Goal: Task Accomplishment & Management: Manage account settings

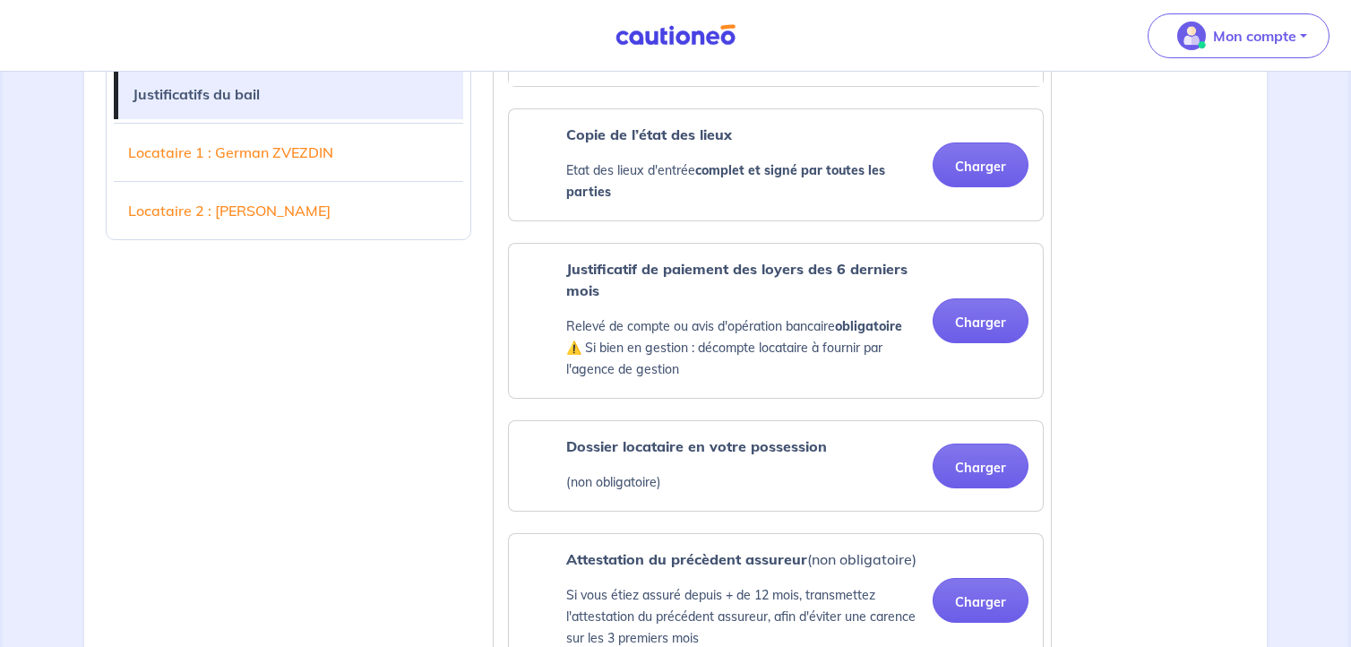
scroll to position [860, 0]
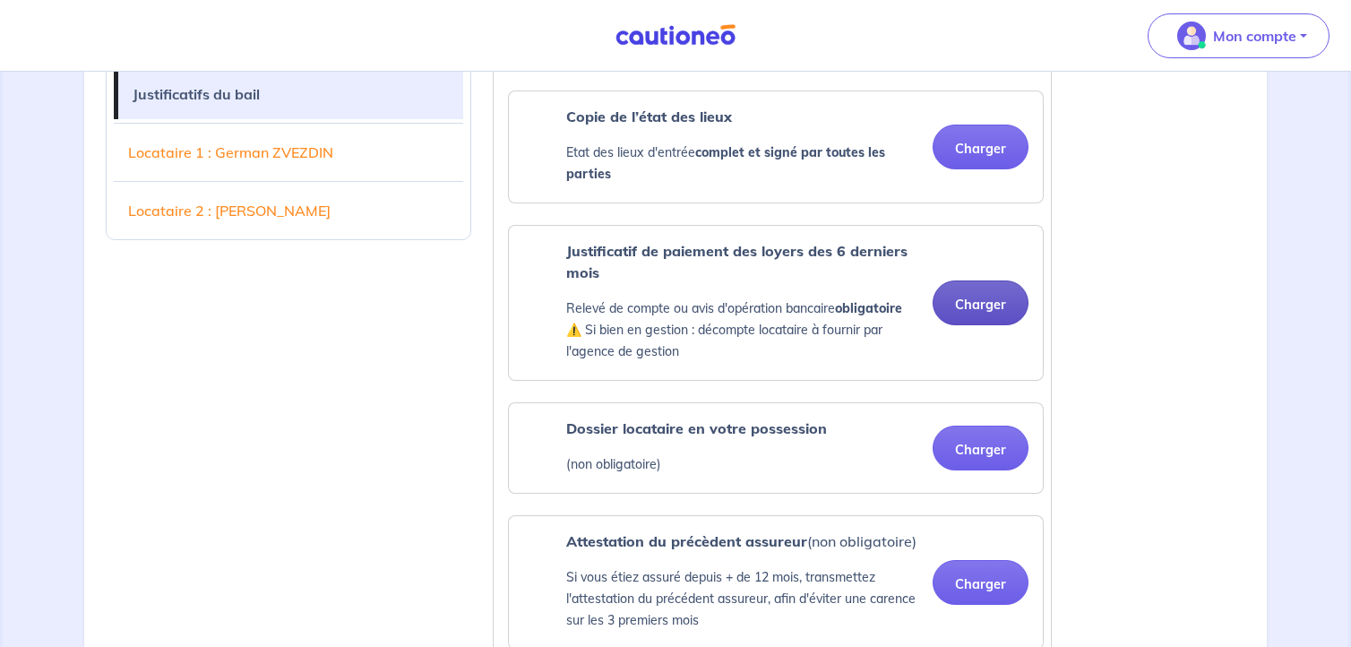
click at [997, 308] on button "Charger" at bounding box center [981, 303] width 96 height 45
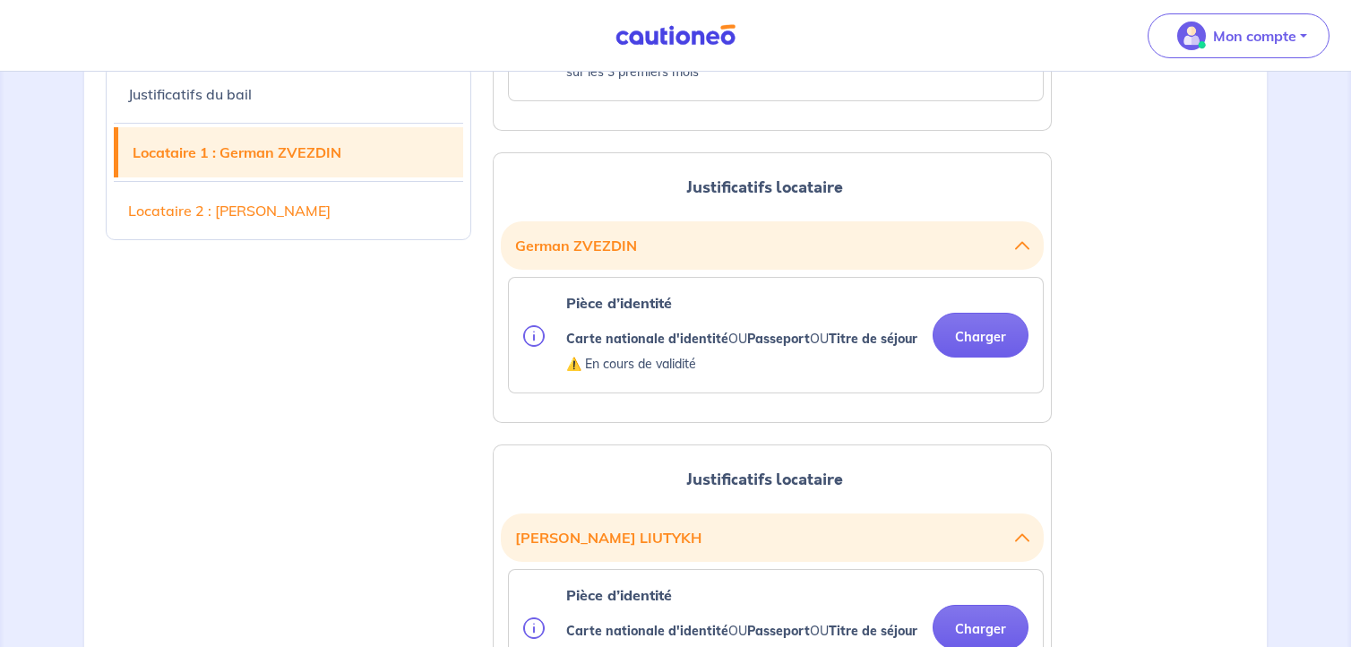
scroll to position [1506, 0]
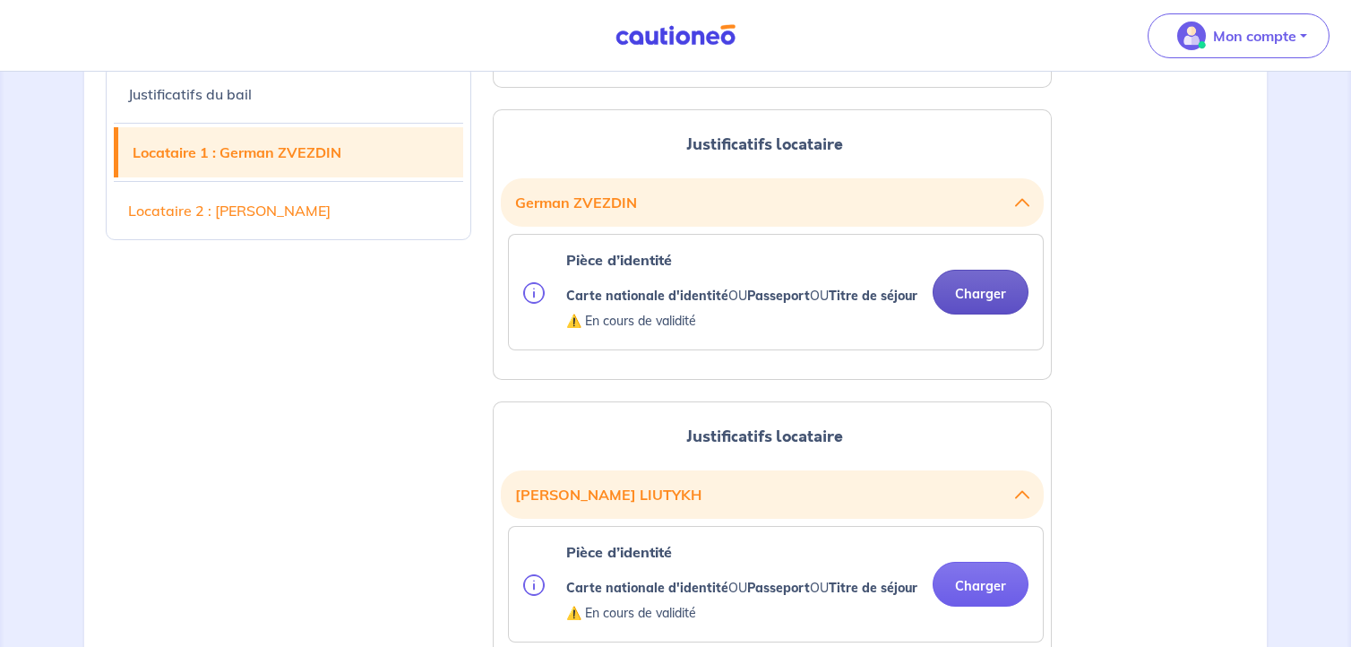
click at [978, 290] on button "Charger" at bounding box center [981, 292] width 96 height 45
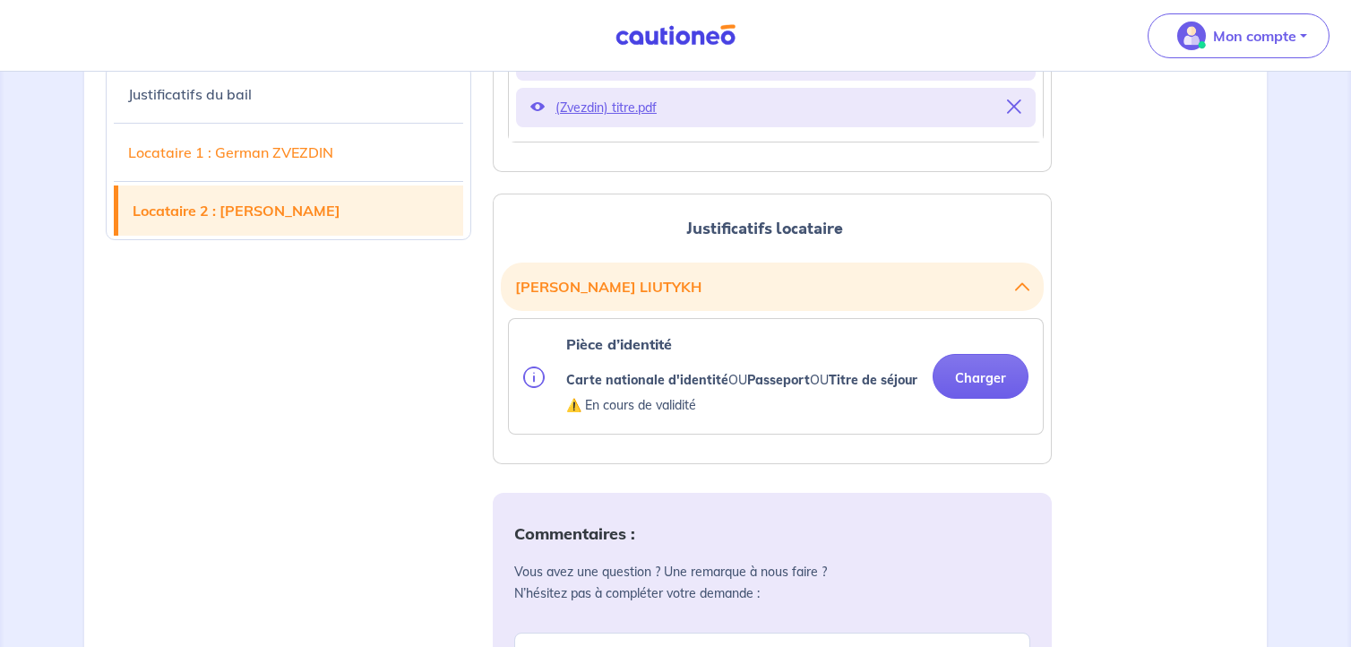
scroll to position [1936, 0]
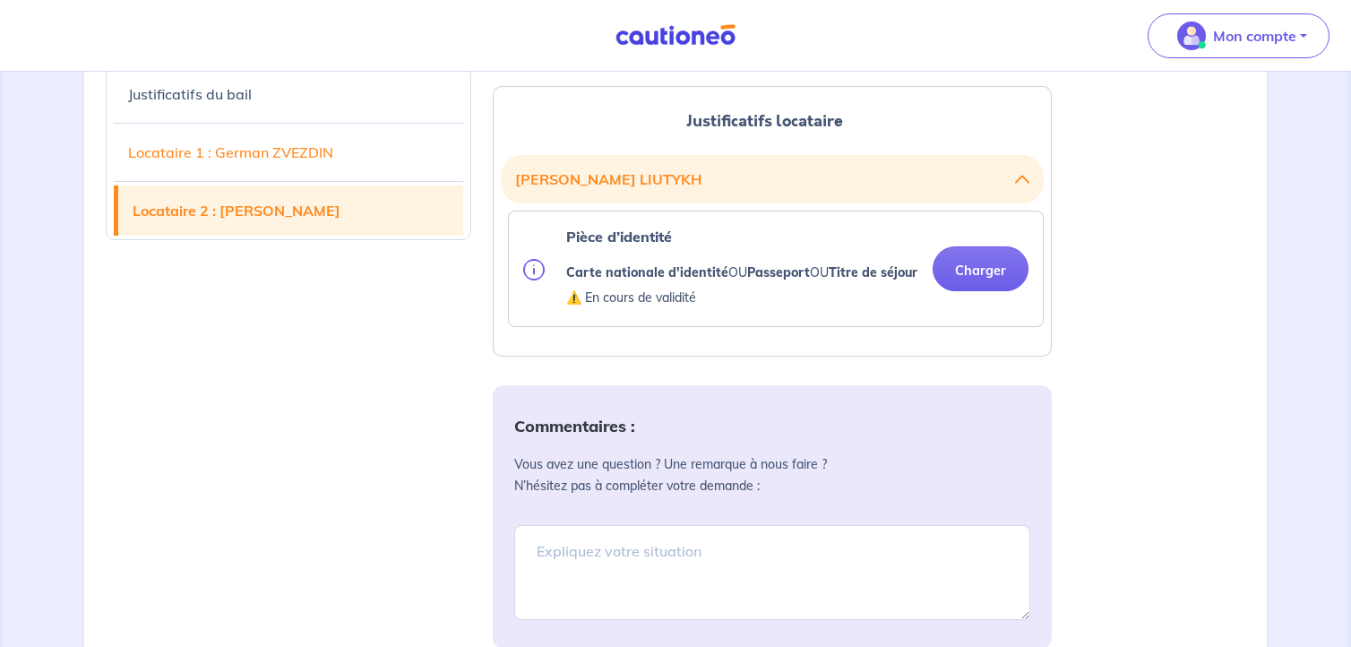
click at [988, 290] on button "Charger" at bounding box center [981, 268] width 96 height 45
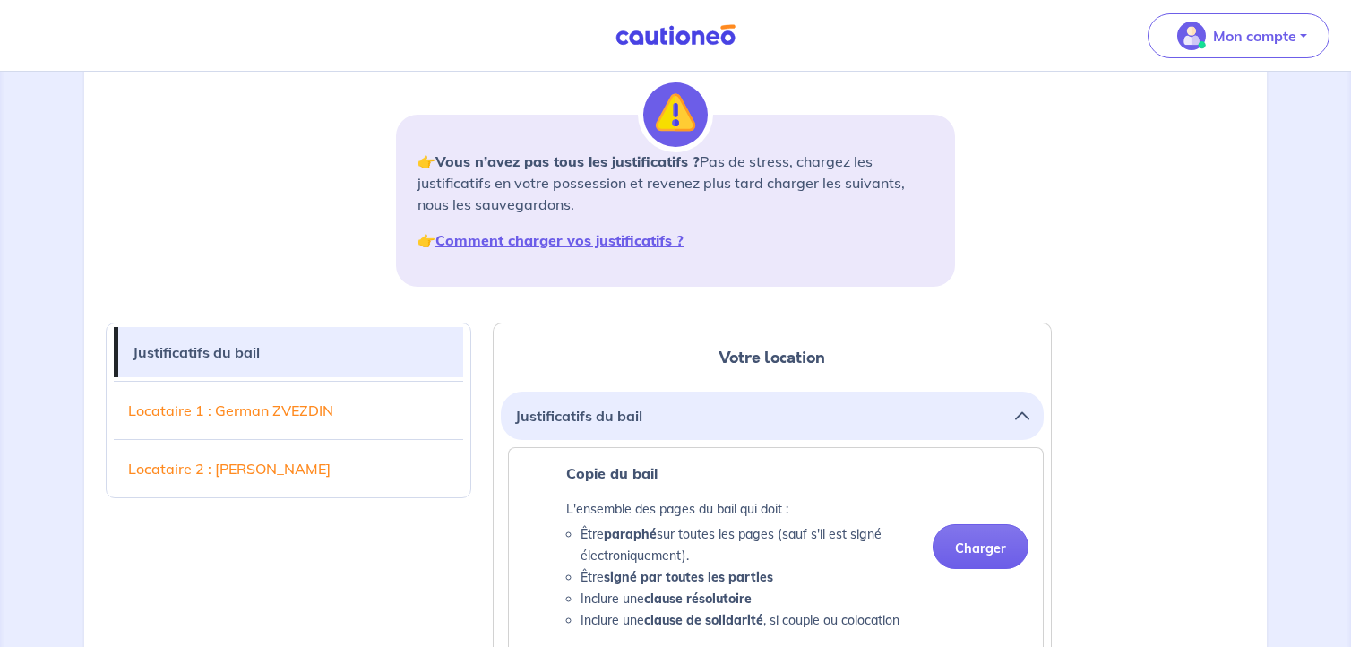
scroll to position [323, 0]
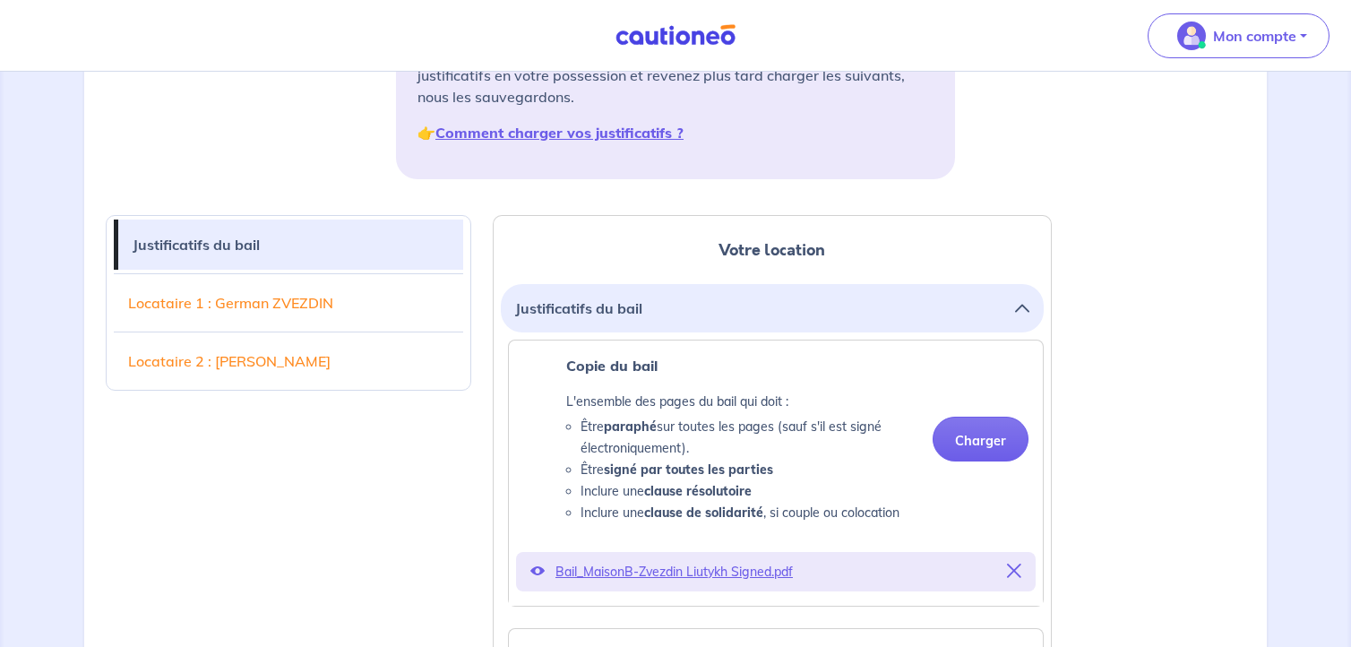
click at [219, 298] on link "Locataire 1 : German ZVEZDIN" at bounding box center [289, 303] width 350 height 50
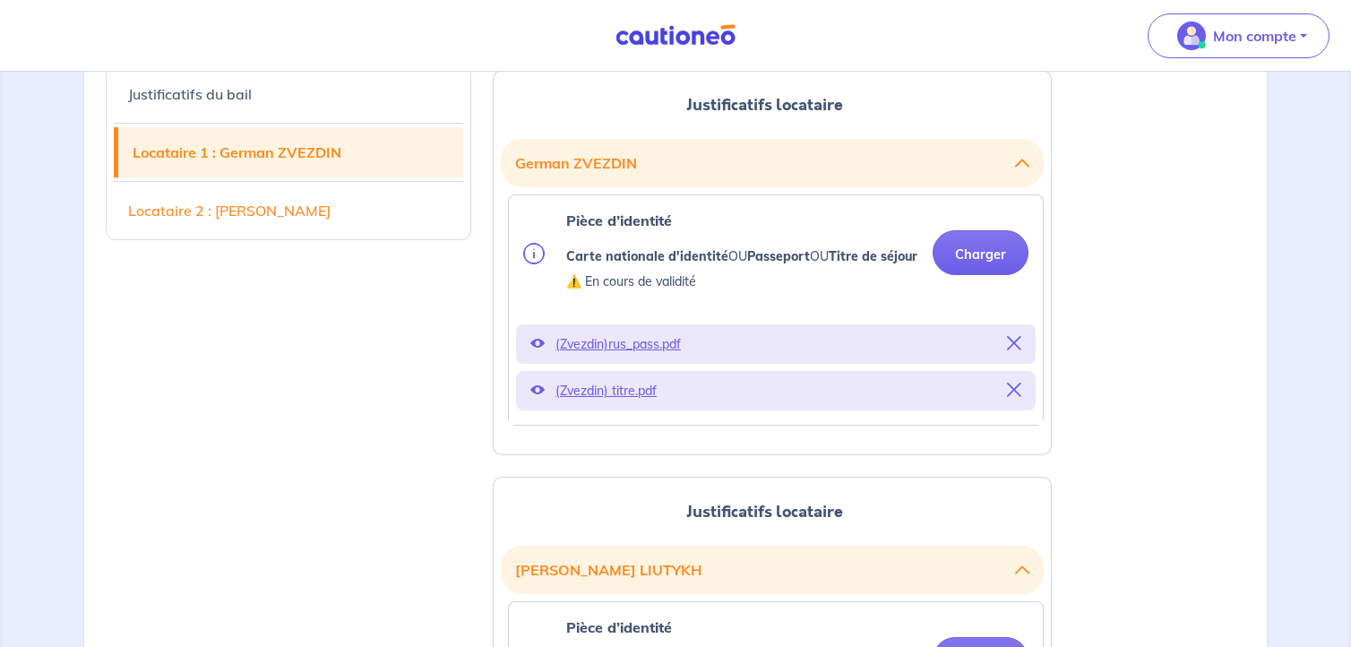
scroll to position [1547, 0]
click at [276, 219] on link "Locataire 2 : [PERSON_NAME]" at bounding box center [289, 211] width 350 height 50
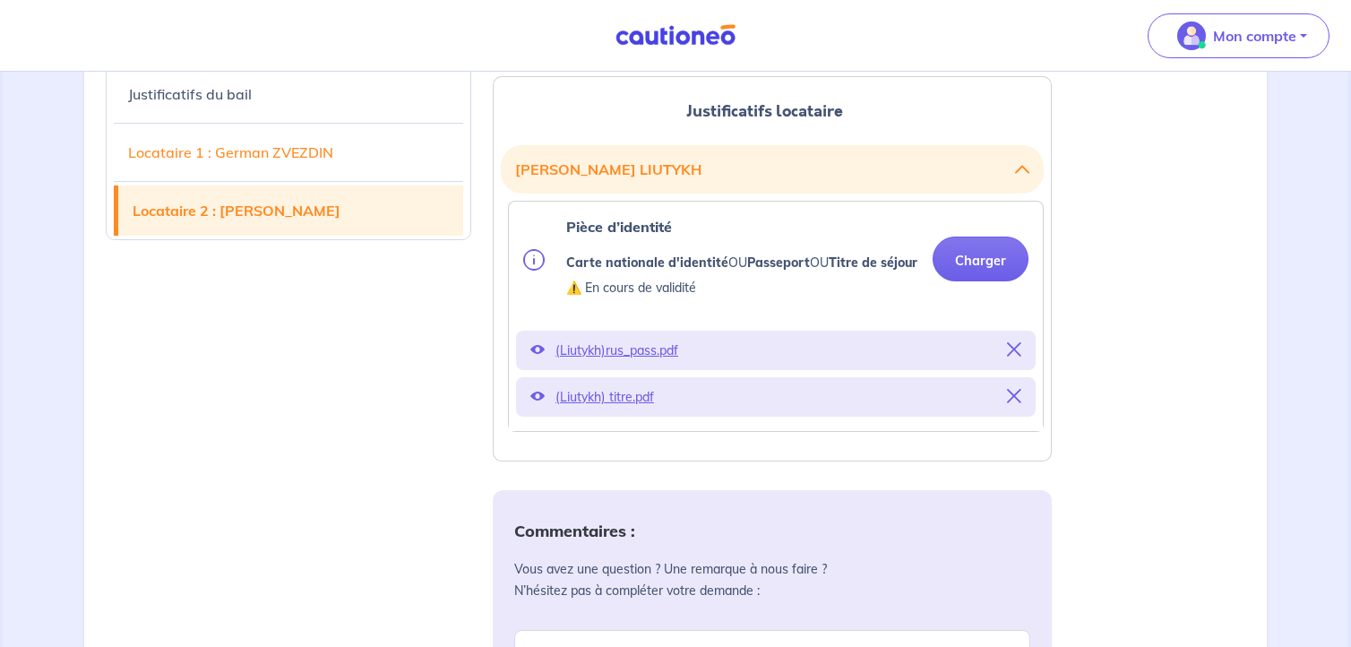
scroll to position [1974, 0]
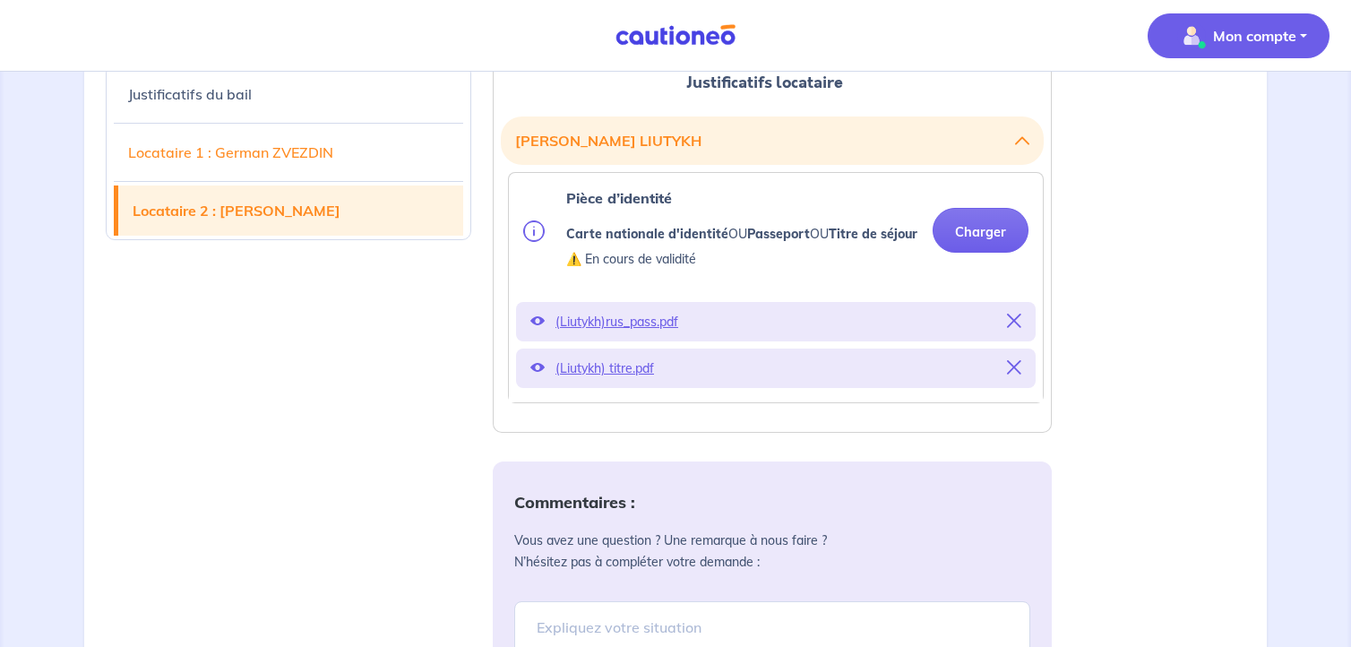
click at [1299, 30] on button "Mon compte" at bounding box center [1239, 35] width 182 height 45
click at [1236, 146] on link "Me déconnecter" at bounding box center [1221, 154] width 144 height 29
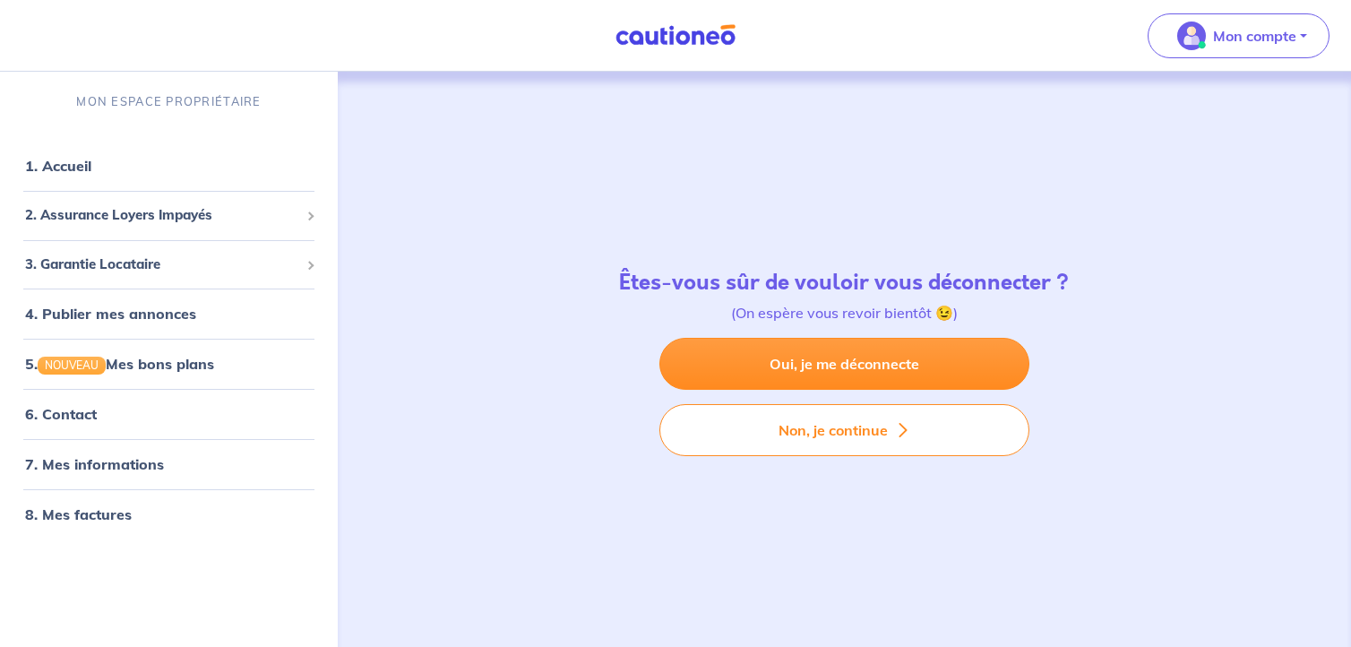
click at [932, 391] on div "Oui, je me déconnecte Non, je continue" at bounding box center [845, 397] width 370 height 118
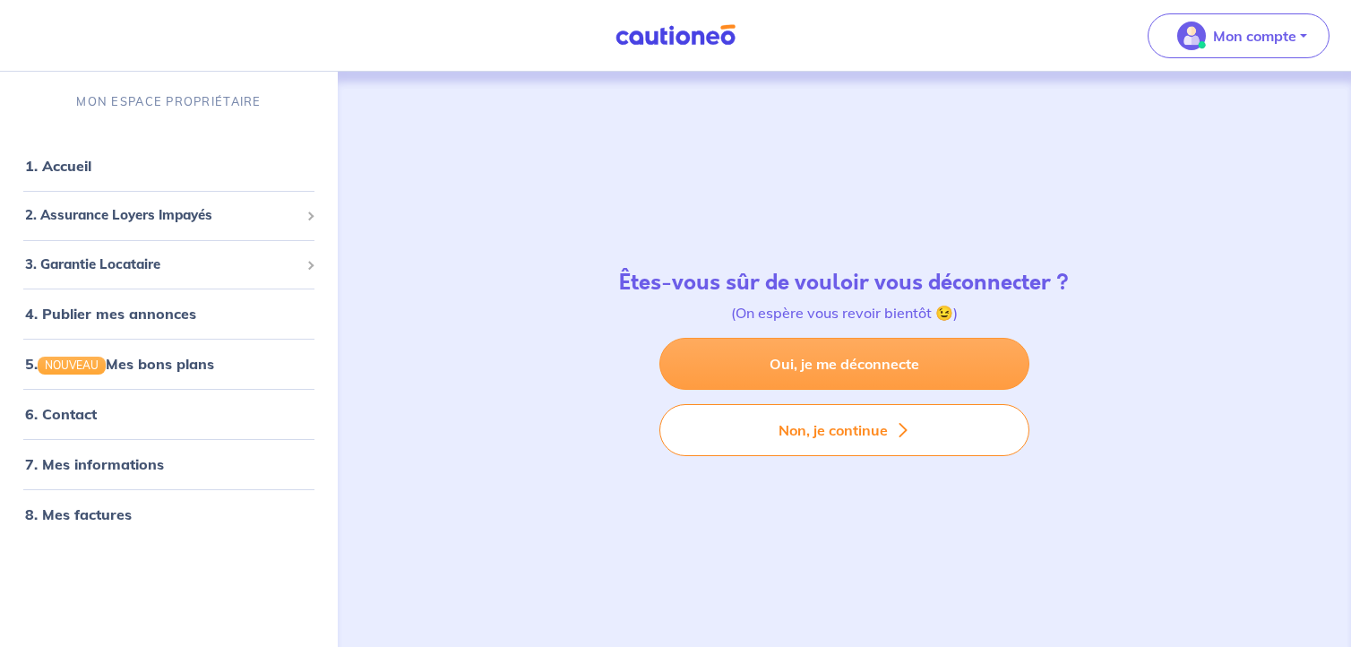
click at [929, 369] on link "Oui, je me déconnecte" at bounding box center [845, 364] width 370 height 52
